Goal: Information Seeking & Learning: Check status

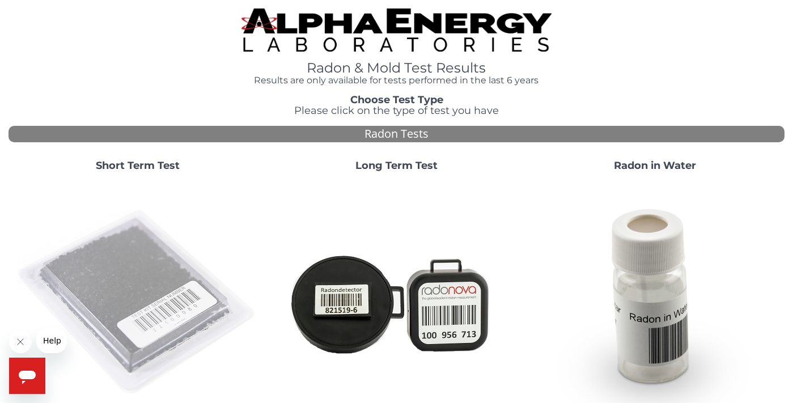
click at [122, 283] on img at bounding box center [138, 303] width 244 height 244
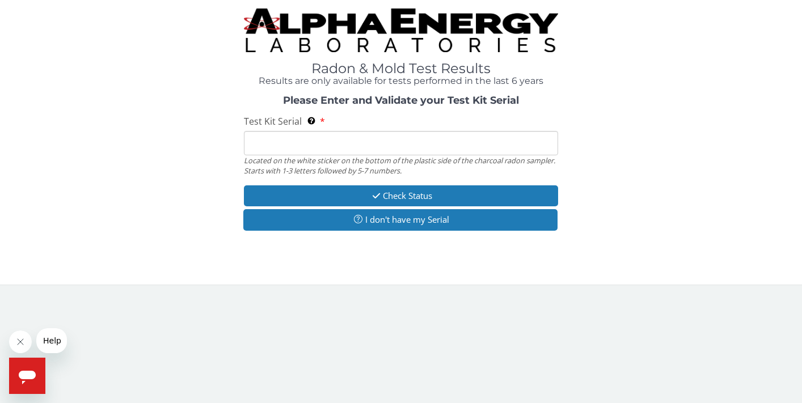
click at [278, 145] on input "Test Kit Serial Located on the white sticker on the bottom of the plastic side …" at bounding box center [401, 143] width 314 height 24
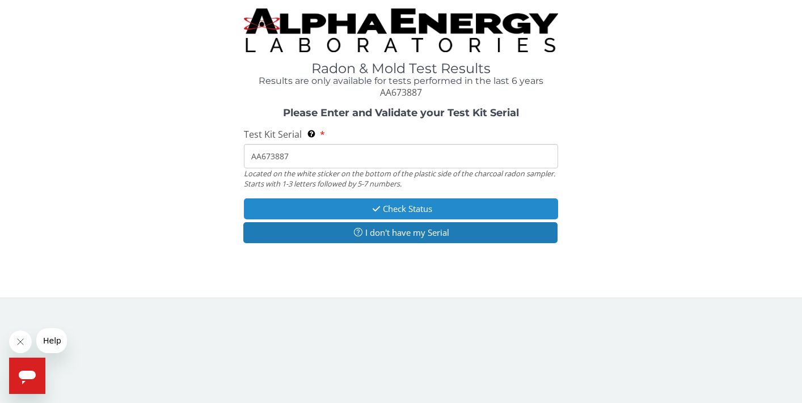
type input "AA673887"
click at [394, 204] on button "Check Status" at bounding box center [401, 208] width 314 height 21
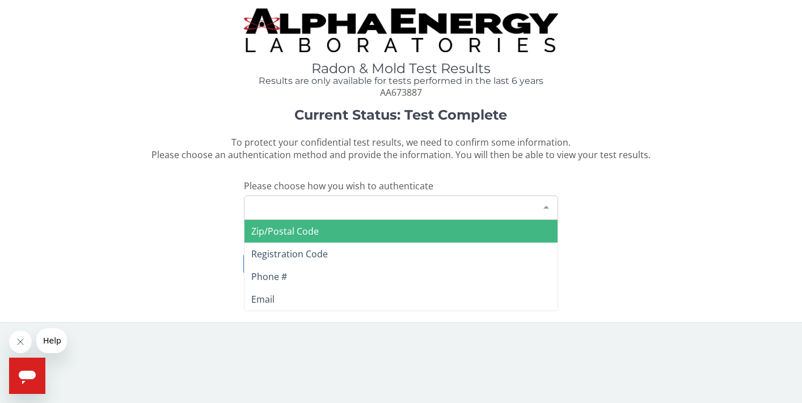
click at [309, 204] on div "Please make a selection" at bounding box center [401, 208] width 314 height 24
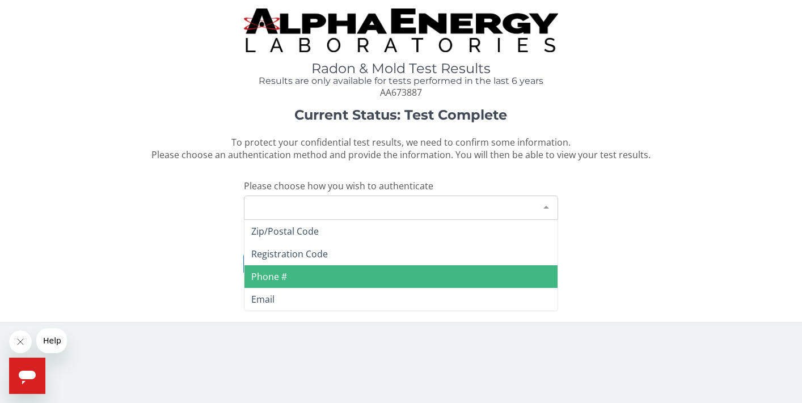
click at [280, 278] on span "Phone #" at bounding box center [269, 276] width 36 height 12
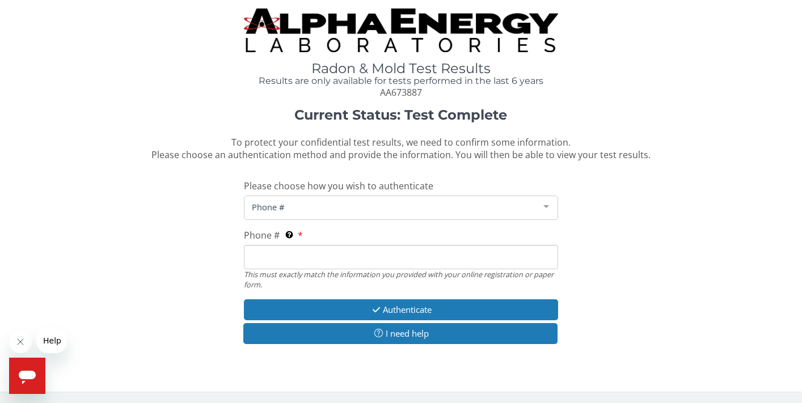
click at [335, 210] on span "Phone #" at bounding box center [392, 207] width 286 height 12
click at [333, 210] on span "Phone #" at bounding box center [392, 207] width 286 height 12
click at [302, 261] on input "Phone # This must exactly match the information you provided with your online r…" at bounding box center [401, 257] width 314 height 24
type input "[PHONE_NUMBER]"
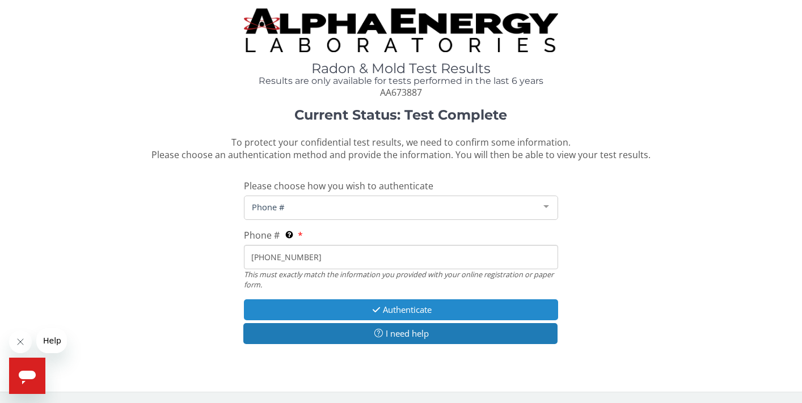
click at [401, 311] on button "Authenticate" at bounding box center [401, 309] width 314 height 21
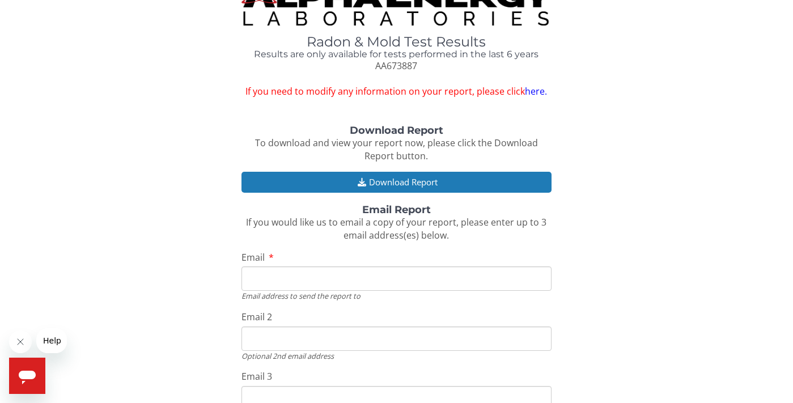
scroll to position [73, 0]
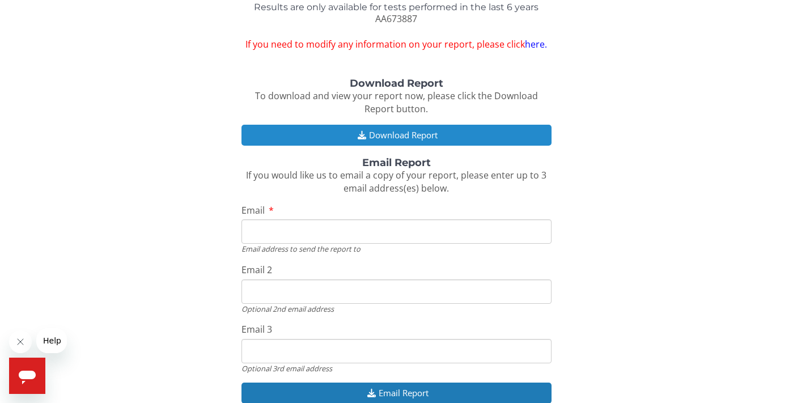
click at [381, 132] on button "Download Report" at bounding box center [397, 135] width 311 height 21
